Goal: Task Accomplishment & Management: Use online tool/utility

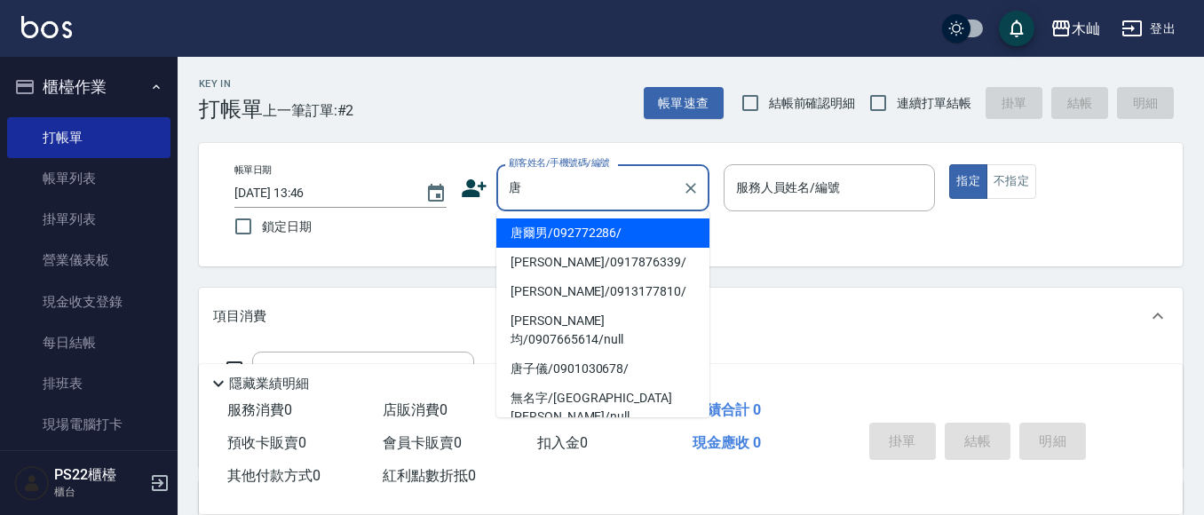
click at [550, 232] on li "唐爾男/092772286/" at bounding box center [602, 232] width 213 height 29
type input "唐爾男/092772286/"
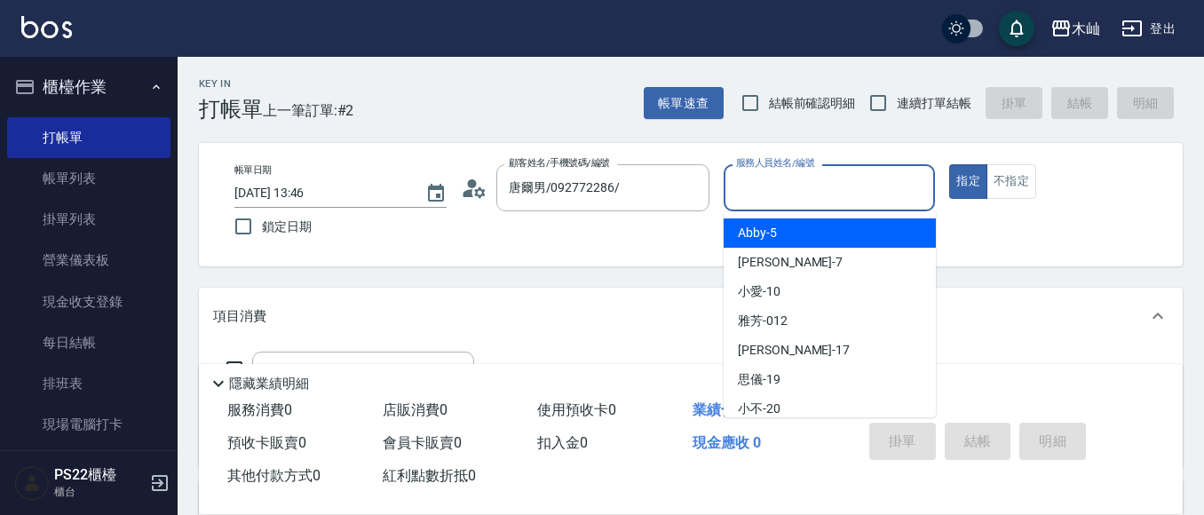
click at [761, 201] on input "服務人員姓名/編號" at bounding box center [830, 187] width 196 height 31
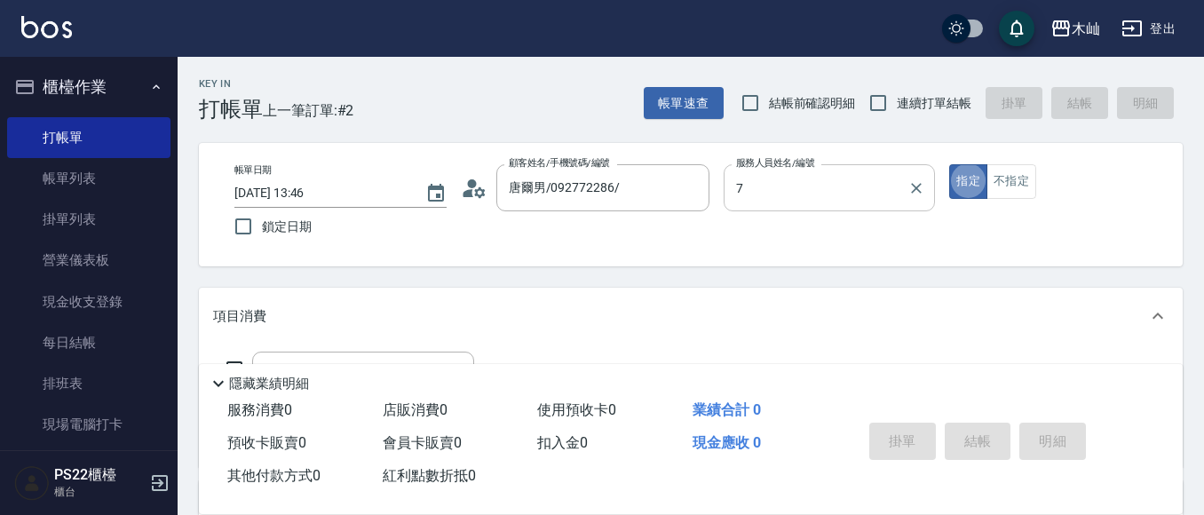
type input "[PERSON_NAME]-7"
type button "true"
click at [474, 193] on icon at bounding box center [474, 188] width 27 height 27
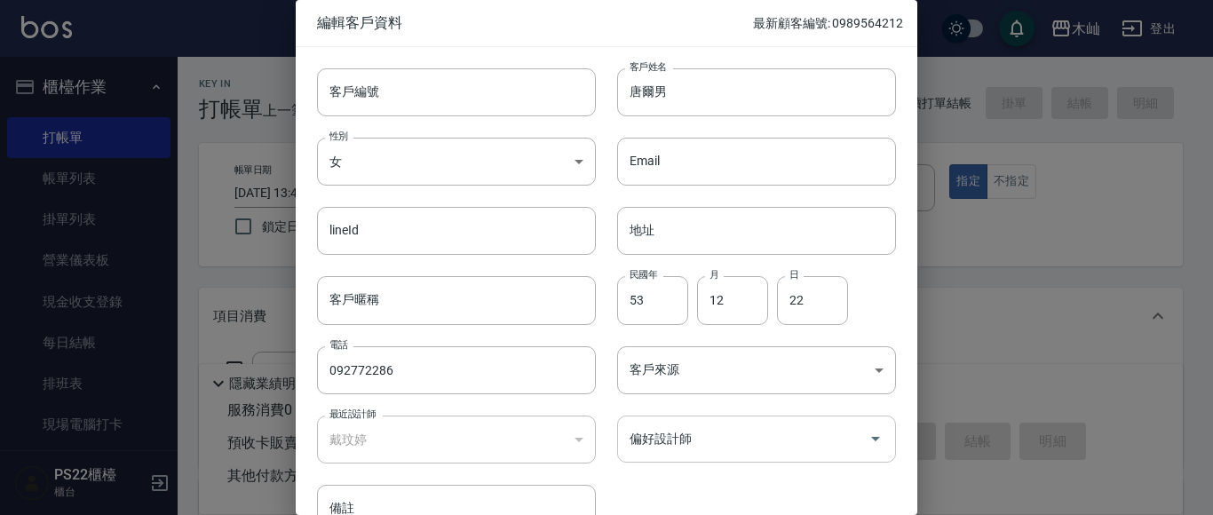
click at [703, 420] on div "偏好設計師" at bounding box center [756, 439] width 279 height 47
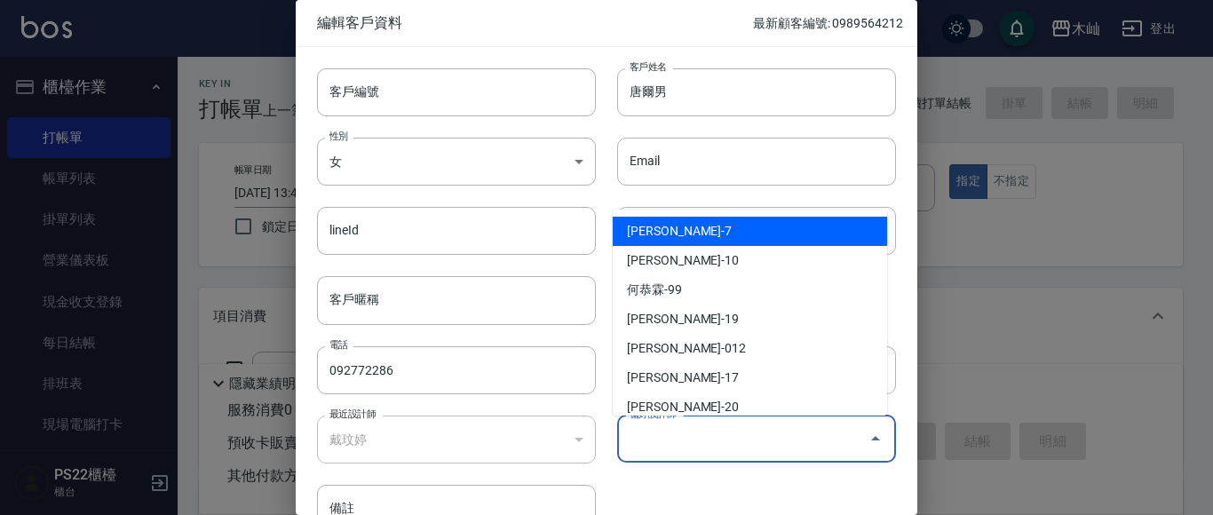
click at [722, 226] on li "[PERSON_NAME]-7" at bounding box center [750, 231] width 274 height 29
type input "戴玟婷"
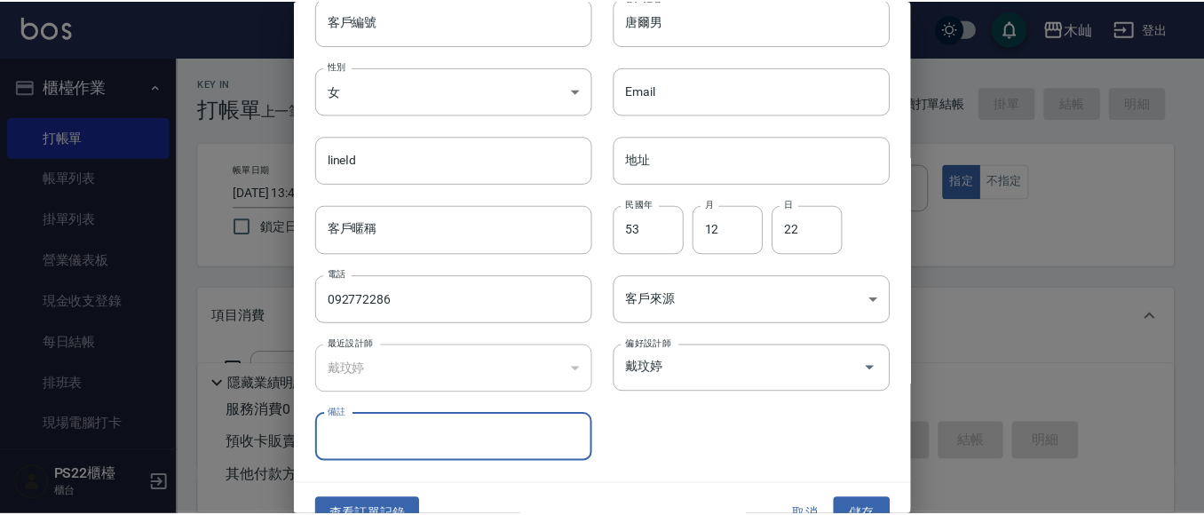
scroll to position [100, 0]
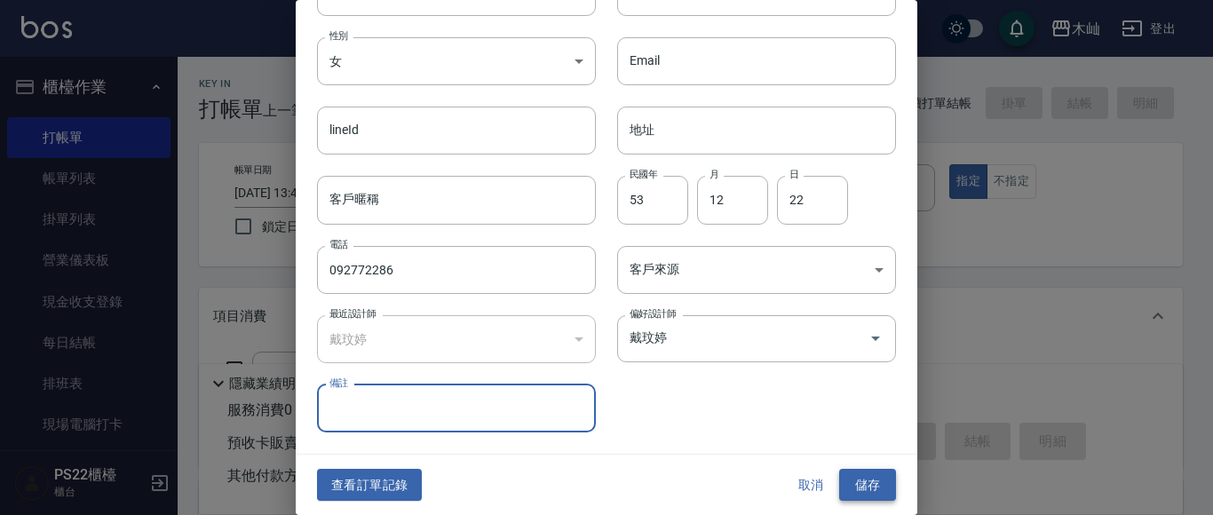
click at [868, 488] on button "儲存" at bounding box center [867, 485] width 57 height 33
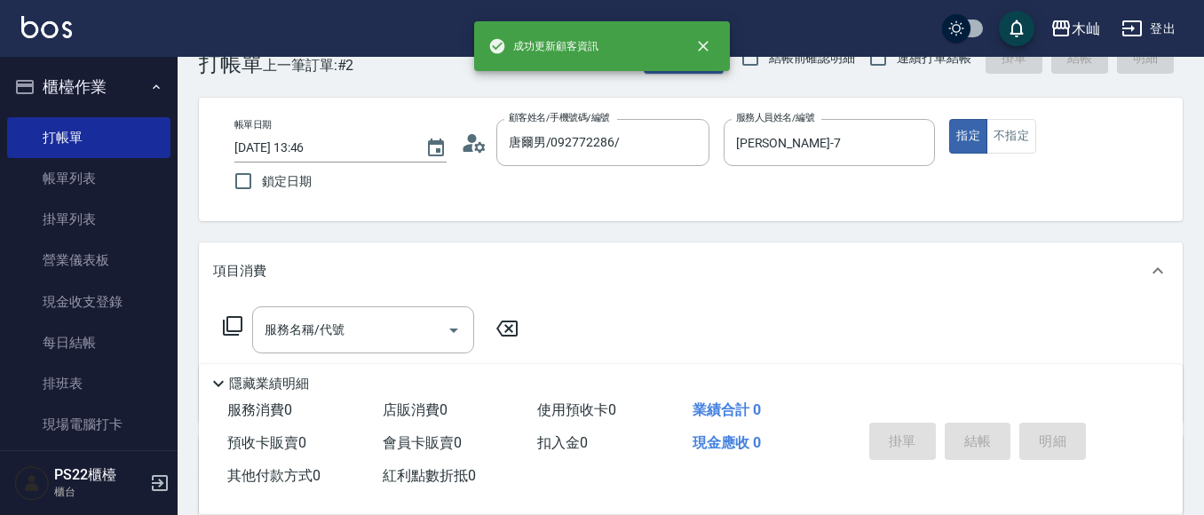
scroll to position [89, 0]
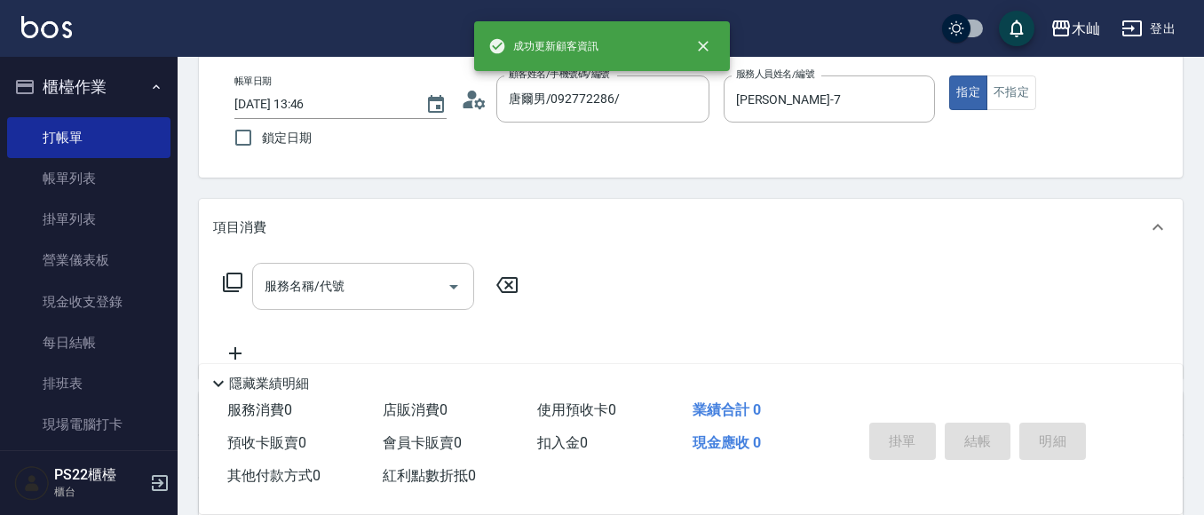
click at [421, 295] on input "服務名稱/代號" at bounding box center [349, 286] width 179 height 31
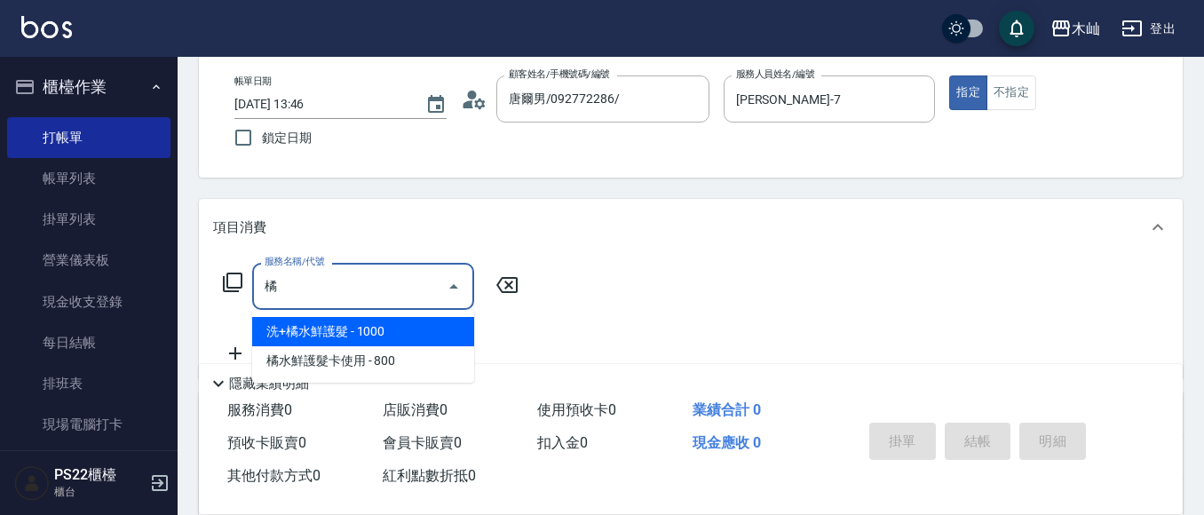
click at [412, 334] on span "洗+橘水鮮護髮 - 1000" at bounding box center [363, 331] width 222 height 29
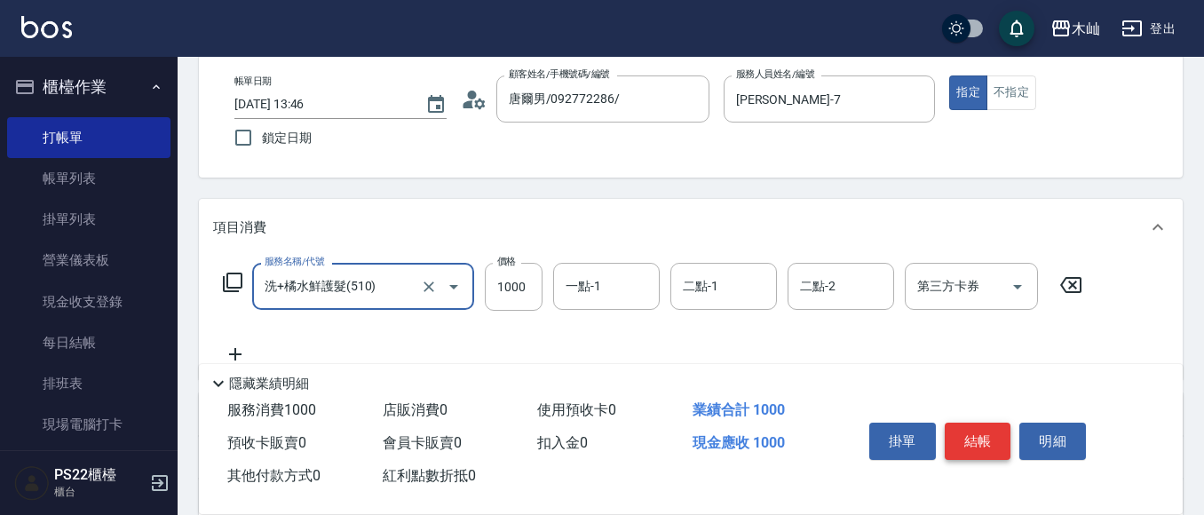
type input "洗+橘水鮮護髮(510)"
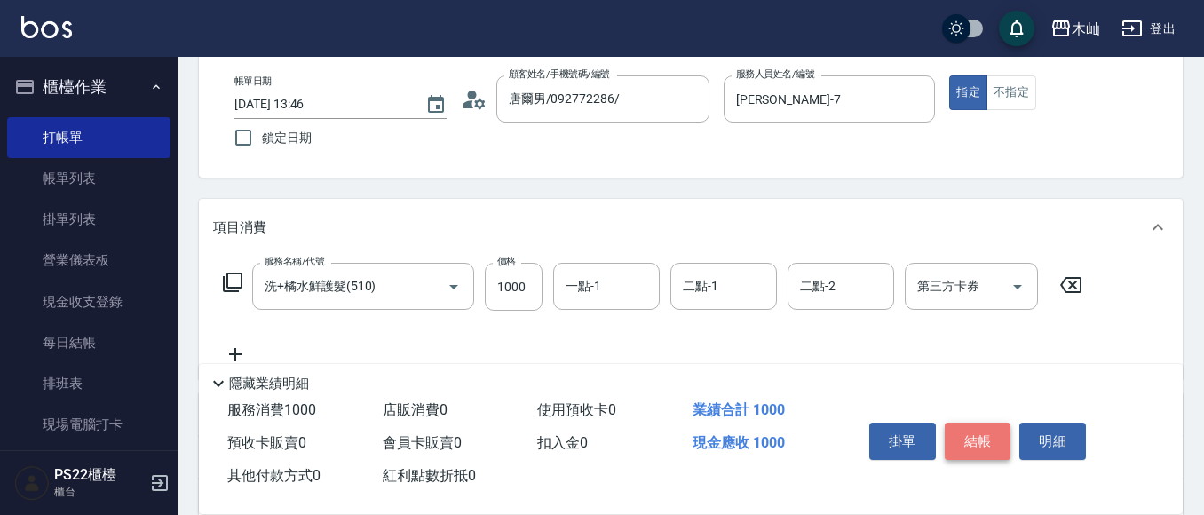
click at [979, 432] on button "結帳" at bounding box center [978, 441] width 67 height 37
